Goal: Information Seeking & Learning: Find specific fact

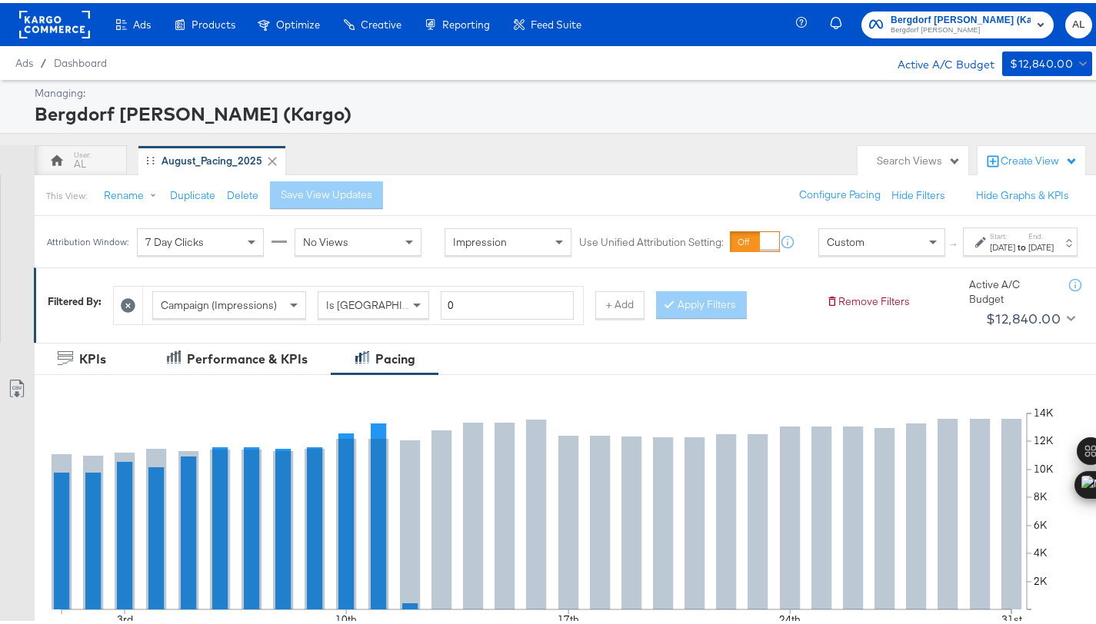
click at [826, 246] on span "Custom" at bounding box center [845, 239] width 38 height 14
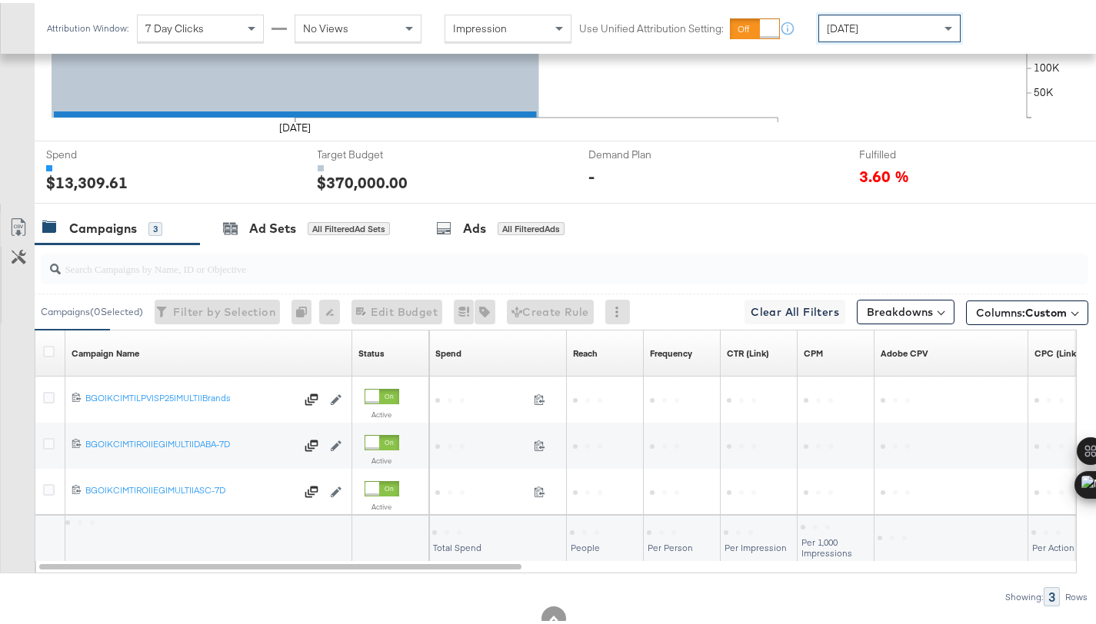
scroll to position [537, 0]
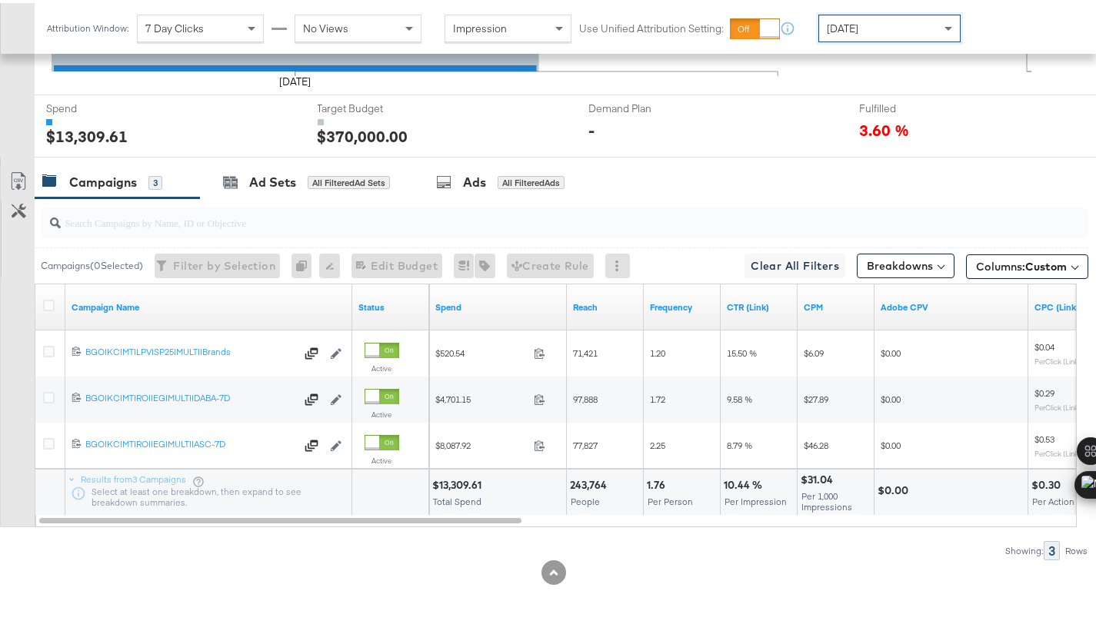
click at [451, 479] on div "$13,309.61" at bounding box center [459, 482] width 54 height 15
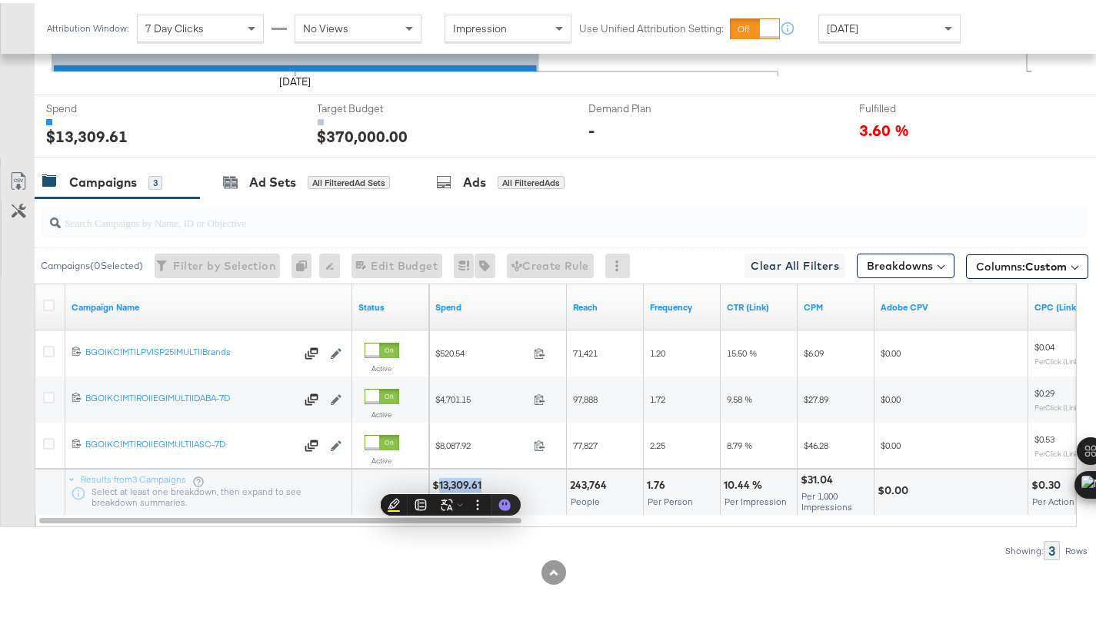
copy div "13,309.61"
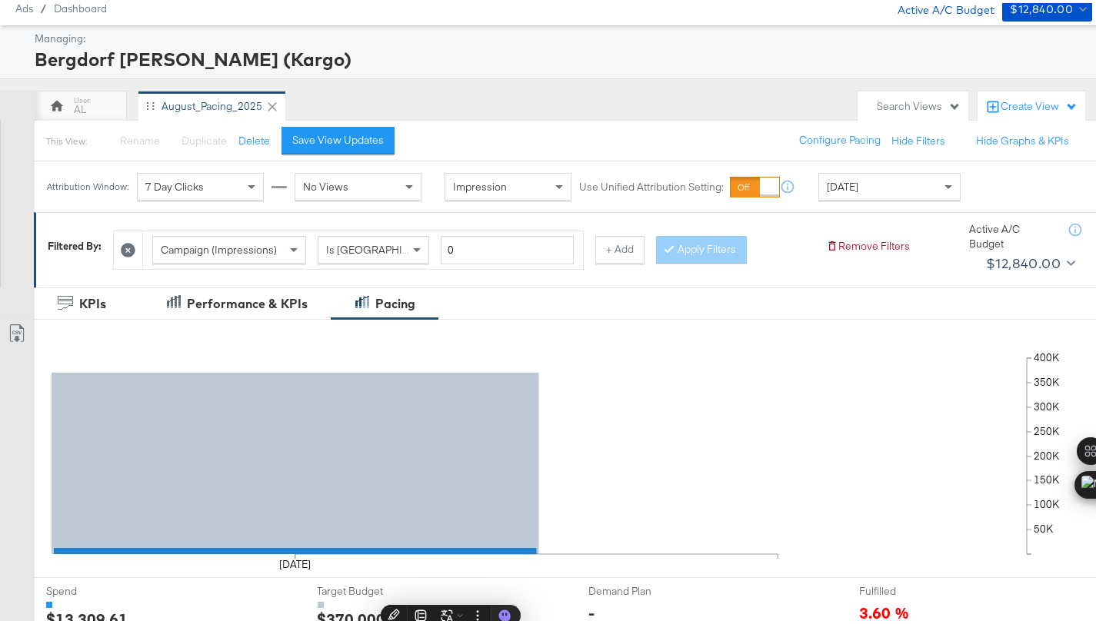
scroll to position [0, 0]
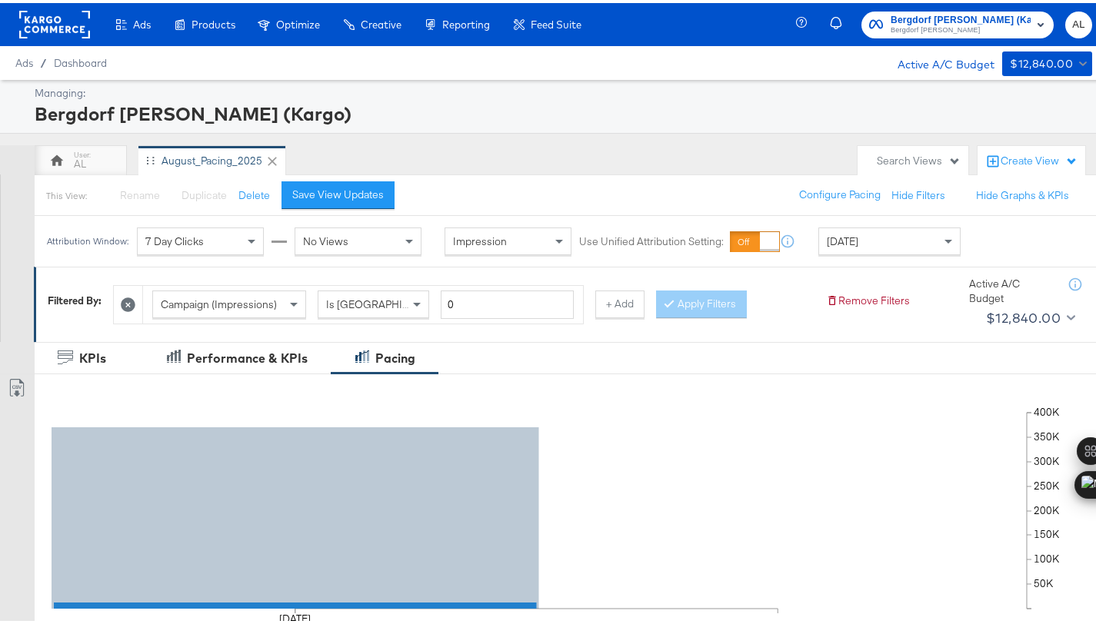
click at [50, 22] on rect at bounding box center [54, 22] width 71 height 28
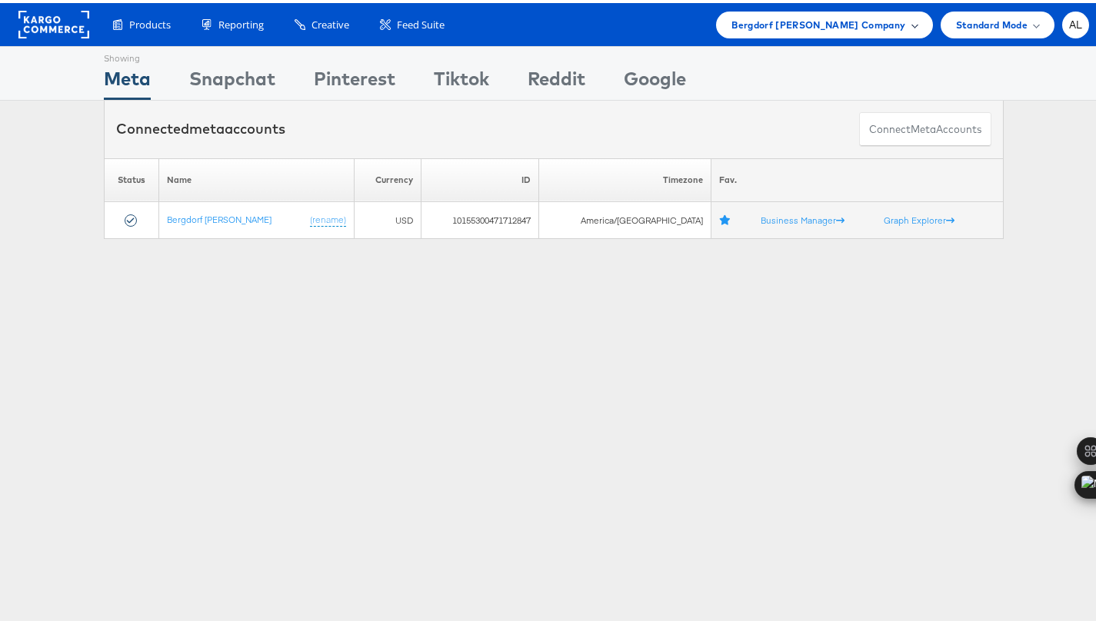
click at [875, 24] on span "Bergdorf Goodman Company" at bounding box center [818, 22] width 174 height 16
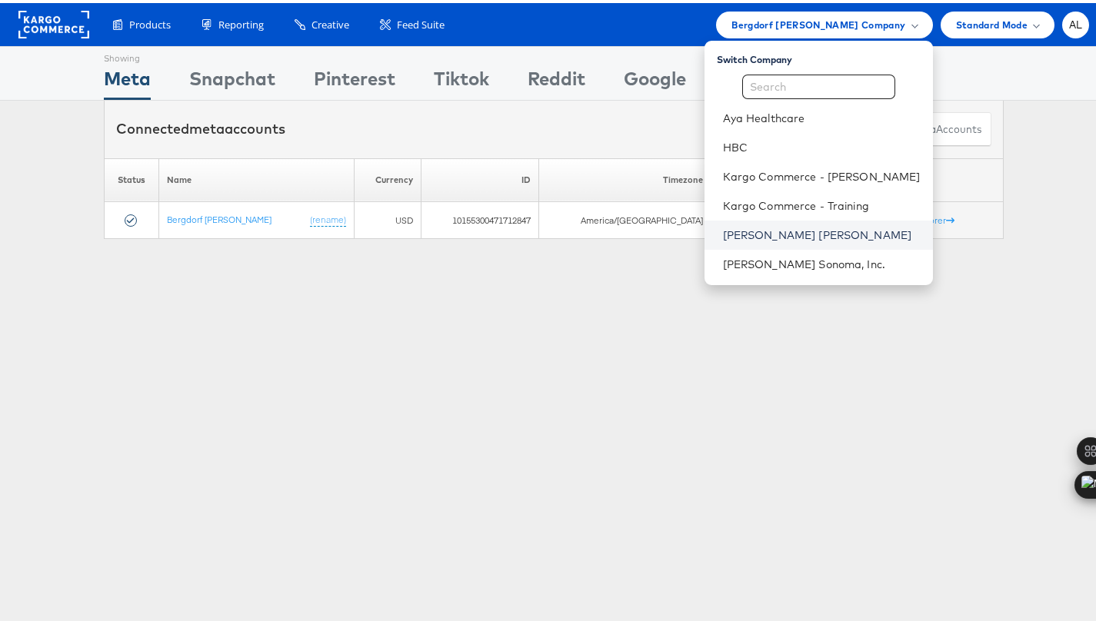
click at [810, 226] on link "[PERSON_NAME] [PERSON_NAME]" at bounding box center [822, 231] width 198 height 15
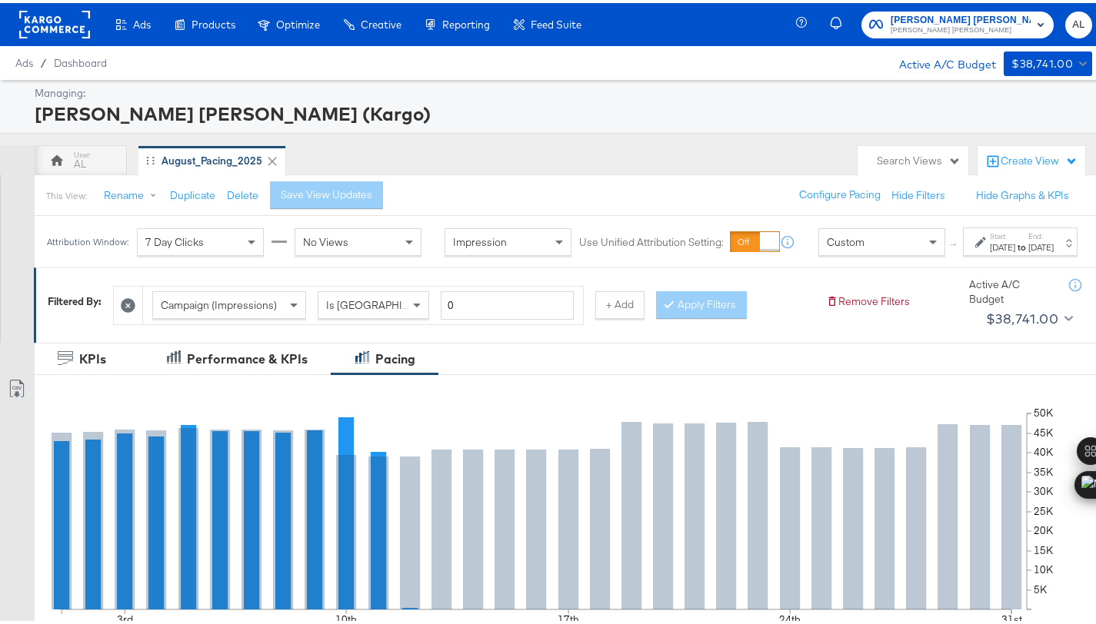
click at [859, 250] on div "Custom" at bounding box center [881, 239] width 125 height 26
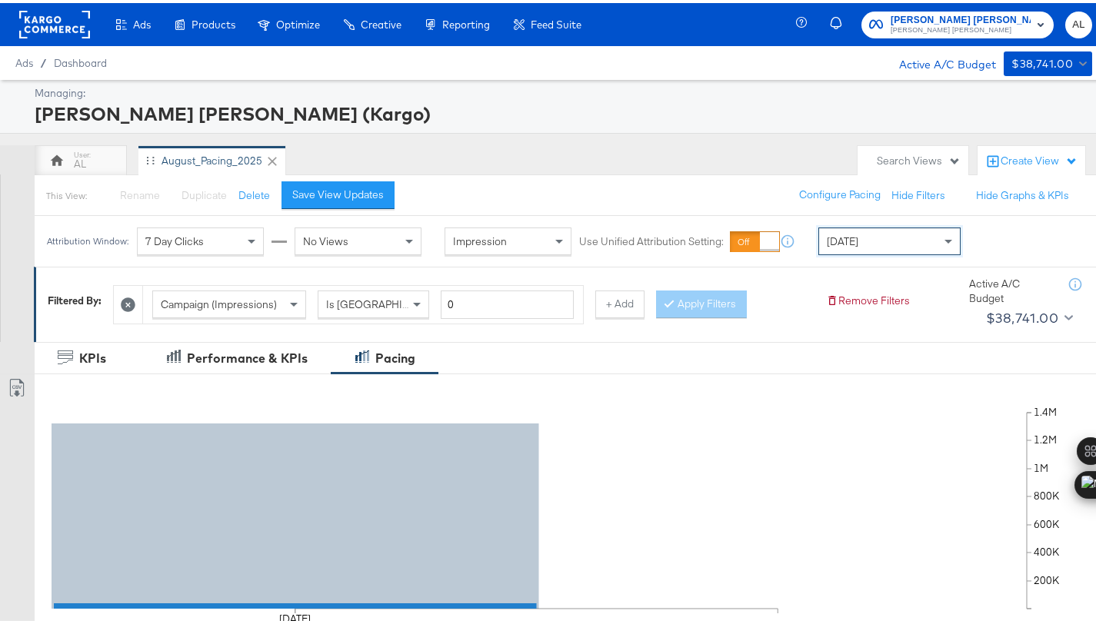
scroll to position [537, 0]
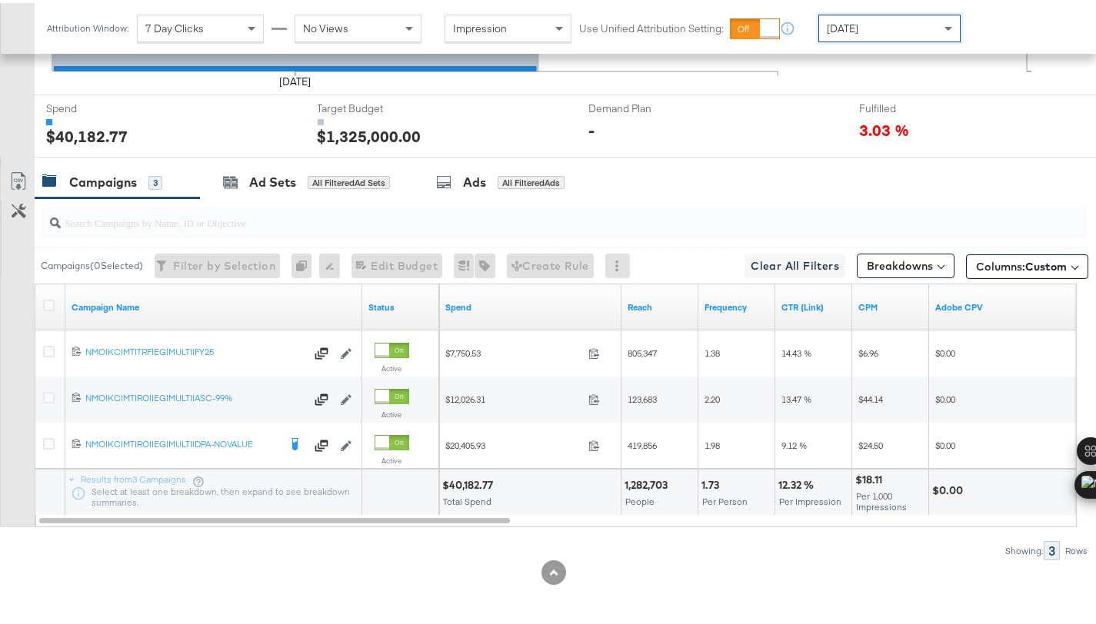
click at [479, 475] on div "$40,182.77" at bounding box center [469, 482] width 55 height 15
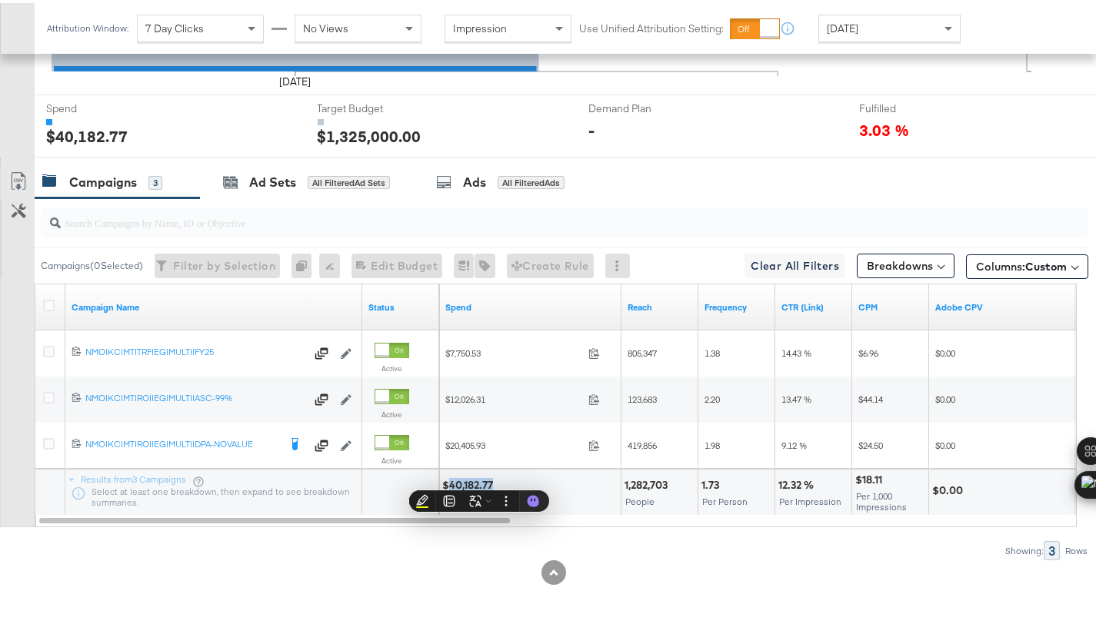
copy div "40,182.77"
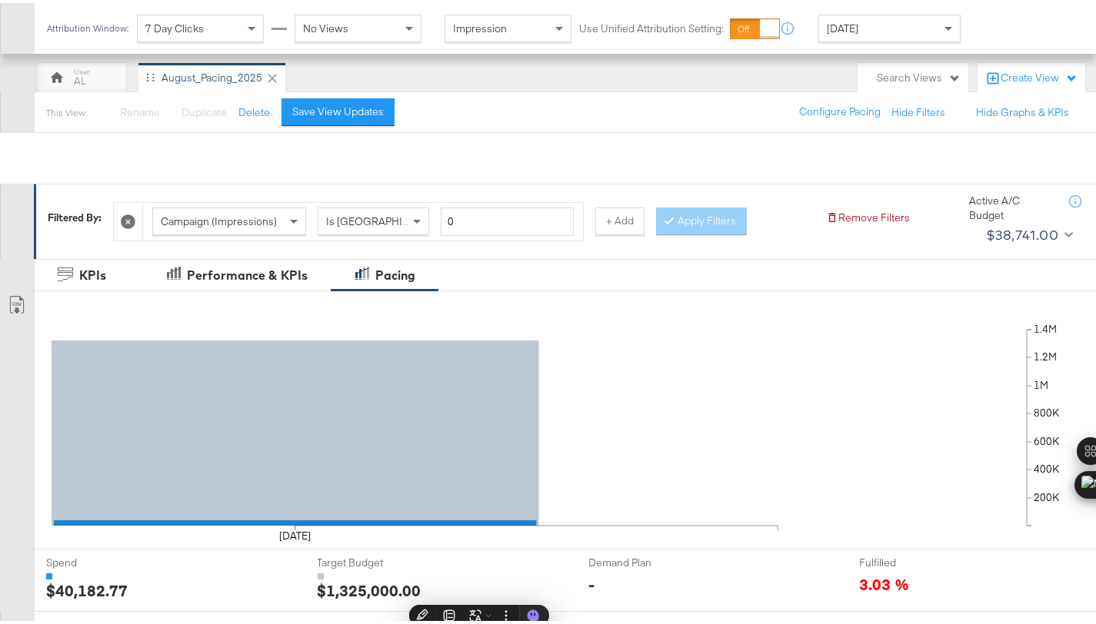
scroll to position [0, 0]
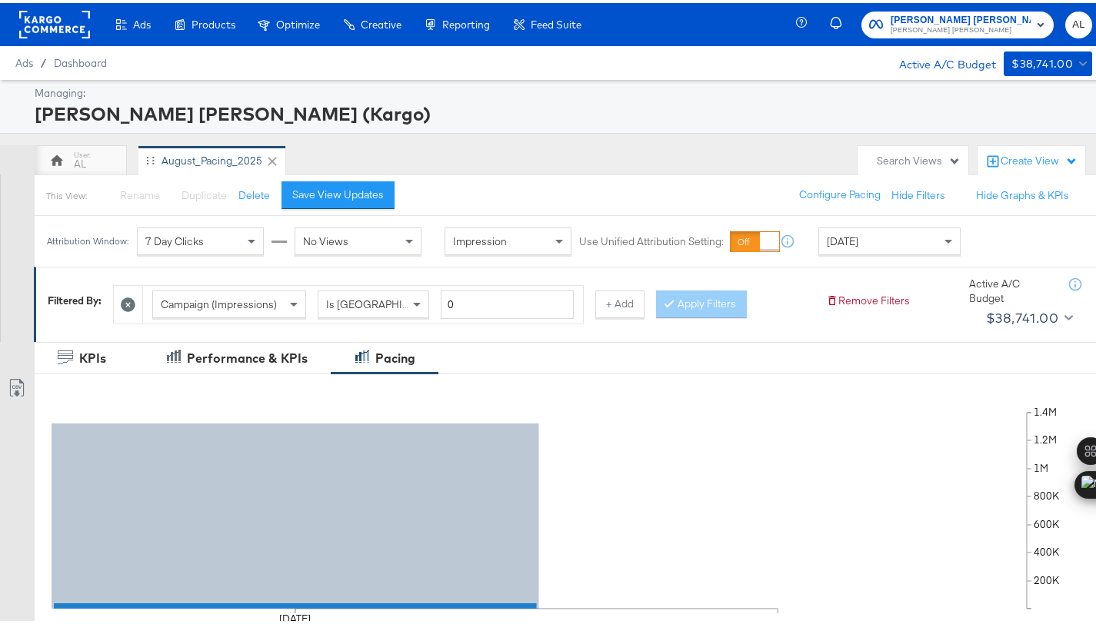
click at [55, 17] on rect at bounding box center [54, 22] width 71 height 28
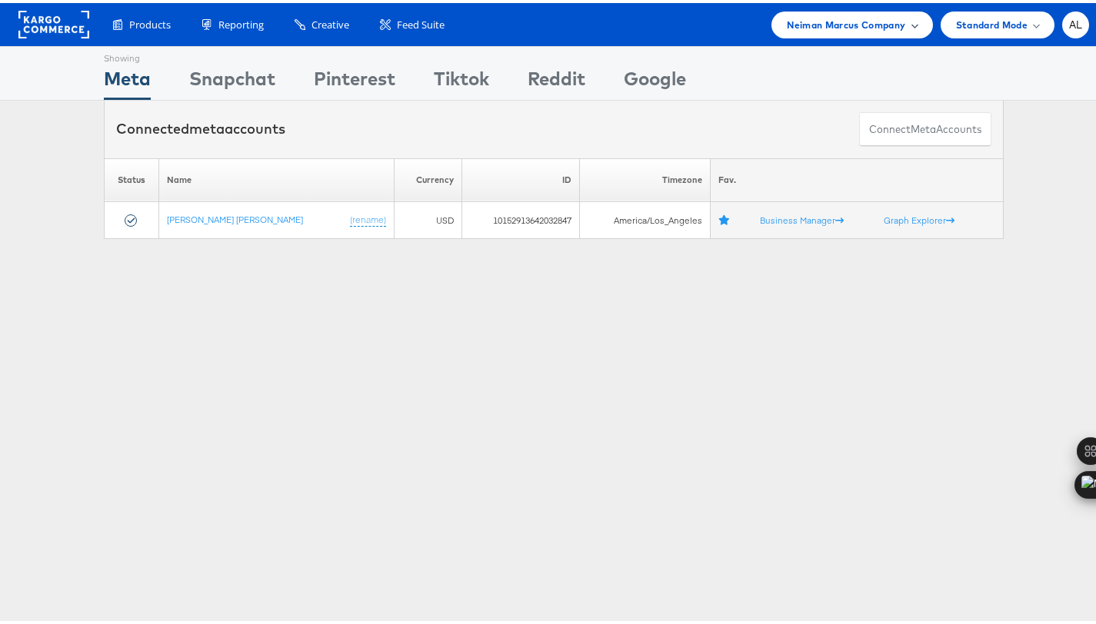
click at [852, 32] on div "Neiman Marcus Company" at bounding box center [851, 21] width 161 height 27
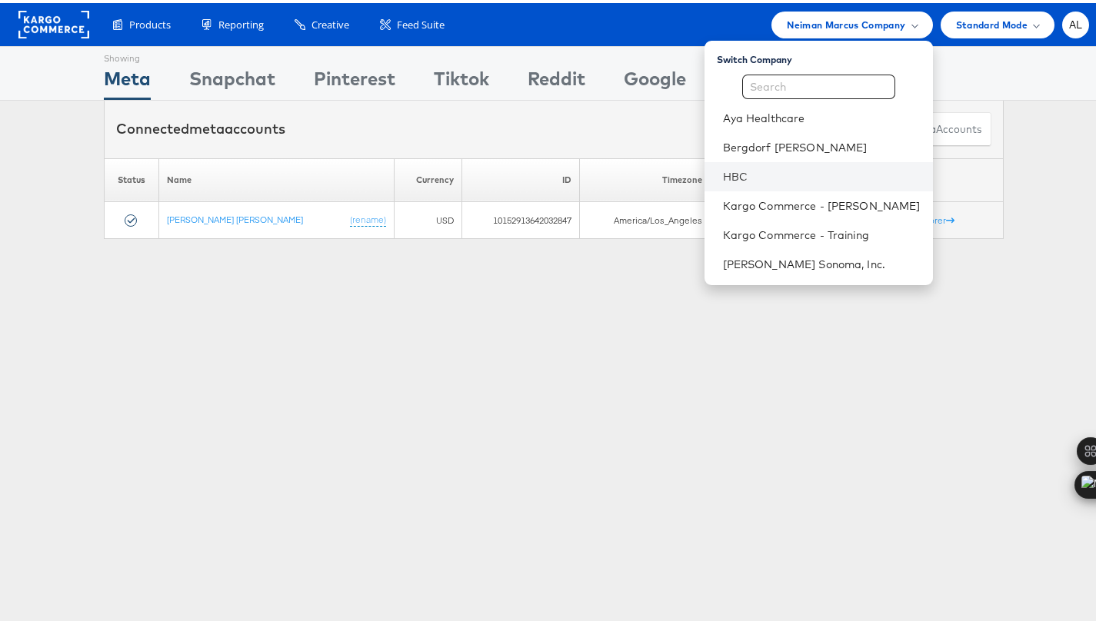
click at [761, 183] on li "HBC" at bounding box center [818, 173] width 228 height 29
click at [774, 175] on link "HBC" at bounding box center [822, 173] width 198 height 15
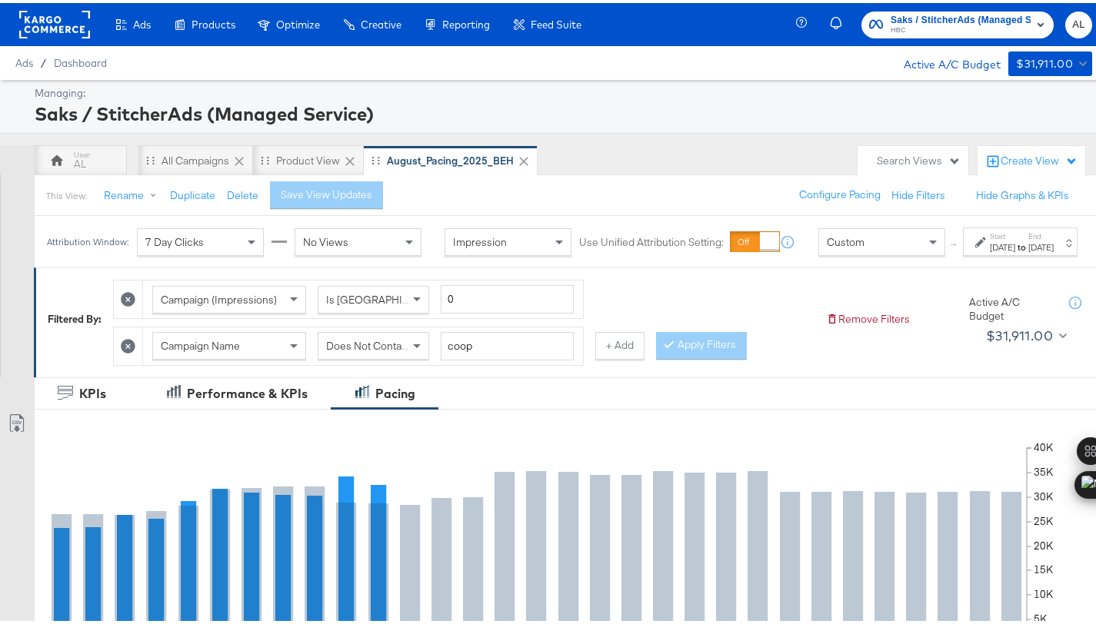
click at [826, 246] on span "Custom" at bounding box center [845, 239] width 38 height 14
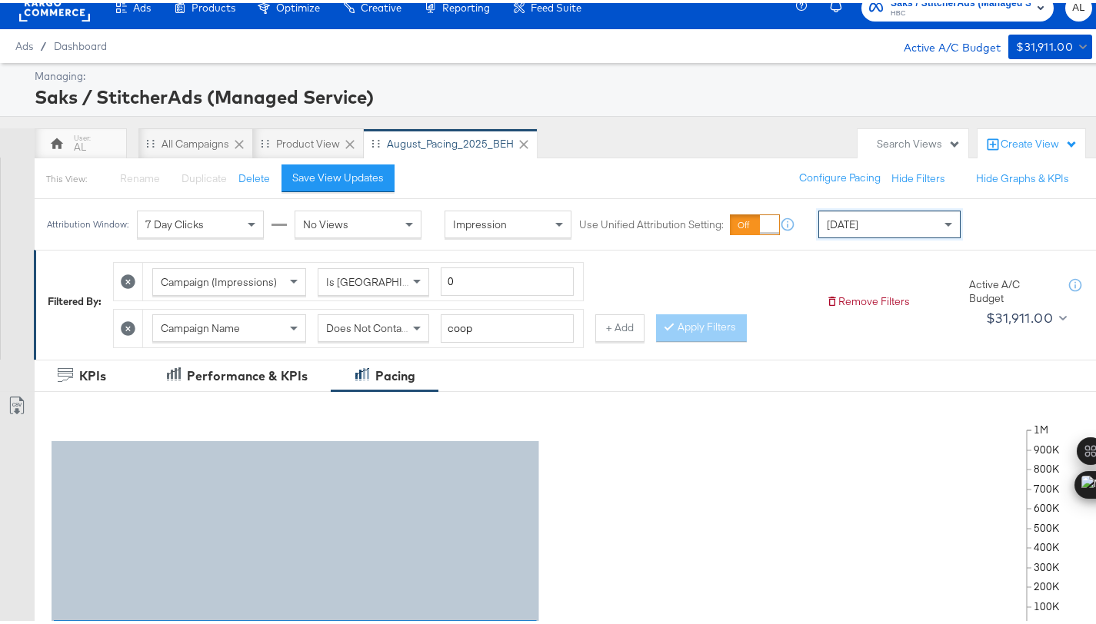
scroll to position [618, 0]
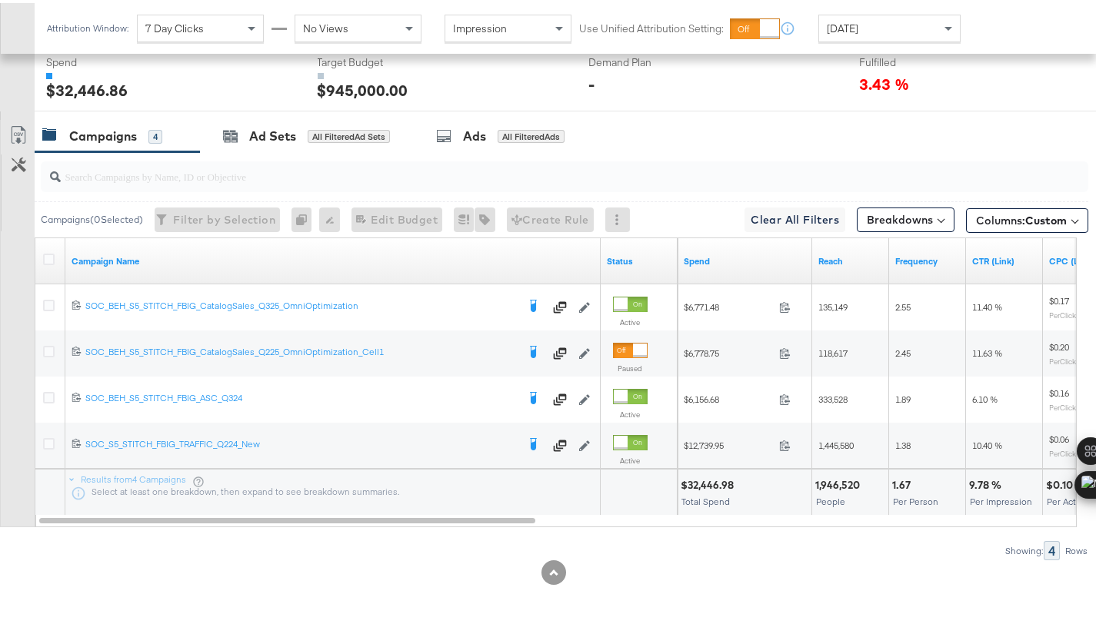
click at [696, 479] on div "$32,446.98" at bounding box center [709, 482] width 58 height 15
copy div "32,446.98"
